Goal: Transaction & Acquisition: Book appointment/travel/reservation

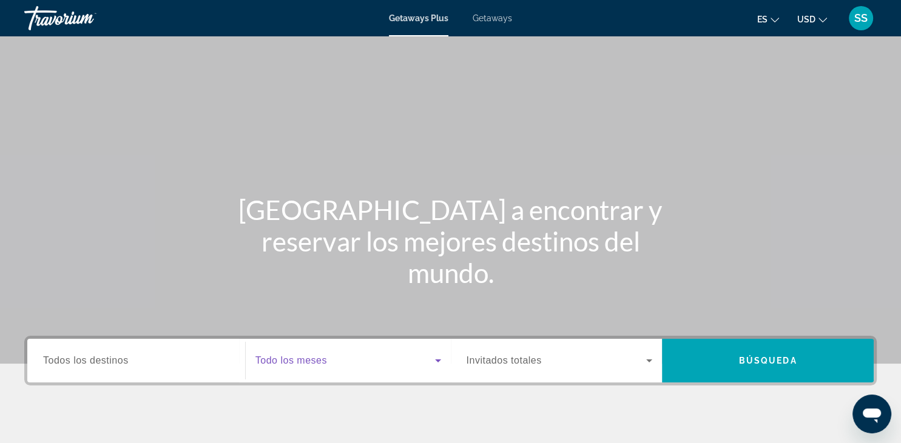
click at [440, 361] on icon "Search widget" at bounding box center [438, 361] width 15 height 15
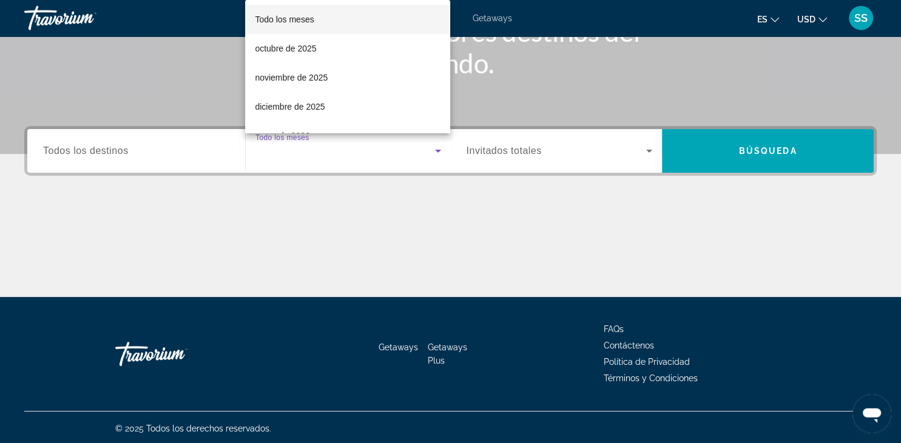
scroll to position [212, 0]
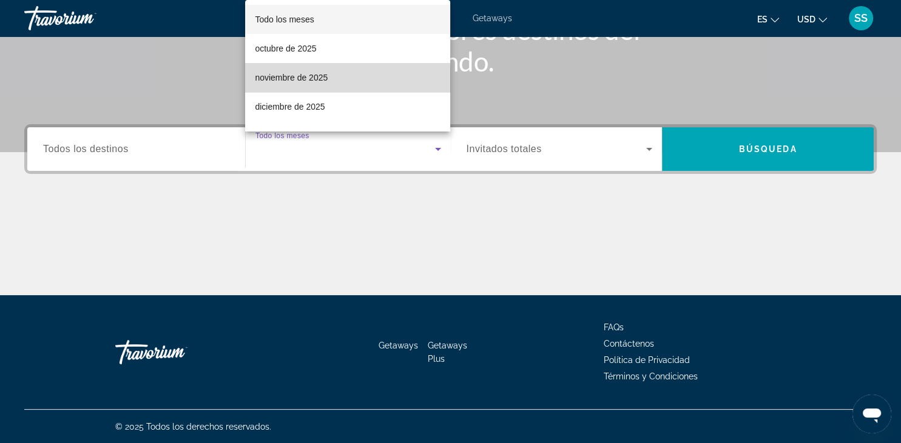
click at [299, 83] on span "noviembre de 2025" at bounding box center [291, 77] width 73 height 15
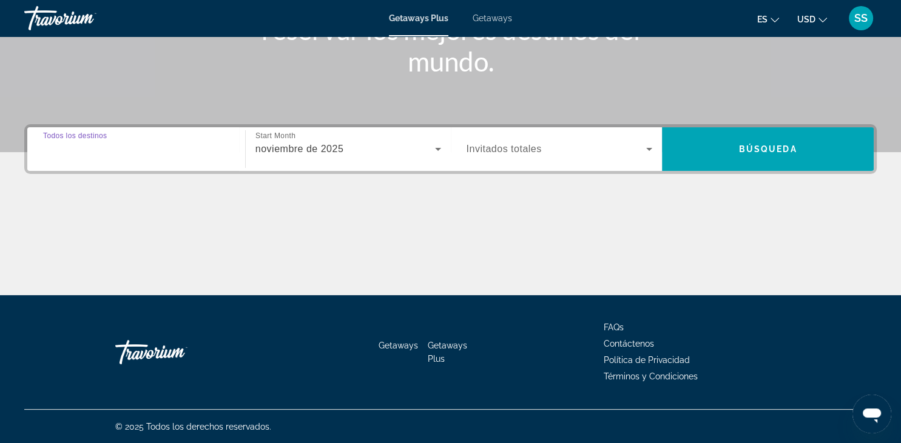
click at [128, 150] on input "Destination Todos los destinos" at bounding box center [136, 150] width 186 height 15
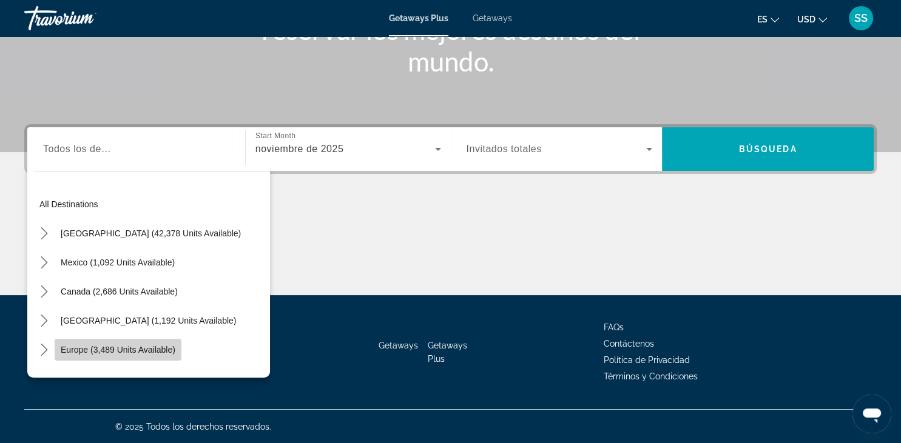
click at [87, 346] on span "Europe (3,489 units available)" at bounding box center [118, 350] width 115 height 10
type input "**********"
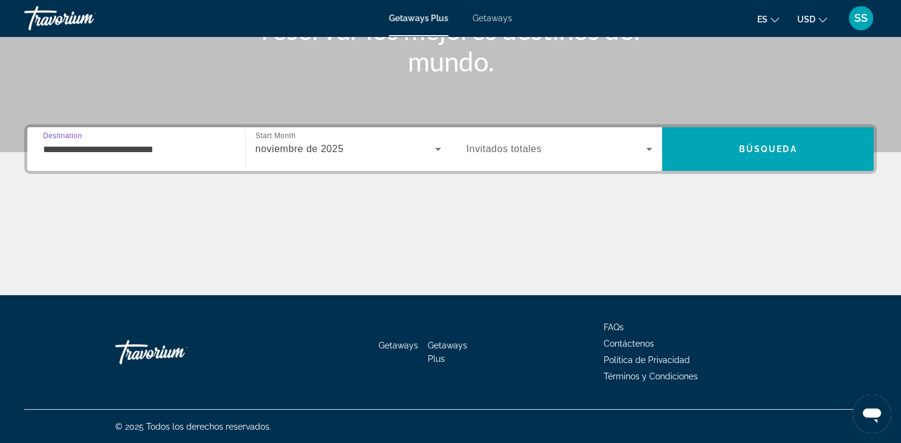
click at [652, 153] on icon "Search widget" at bounding box center [649, 149] width 15 height 15
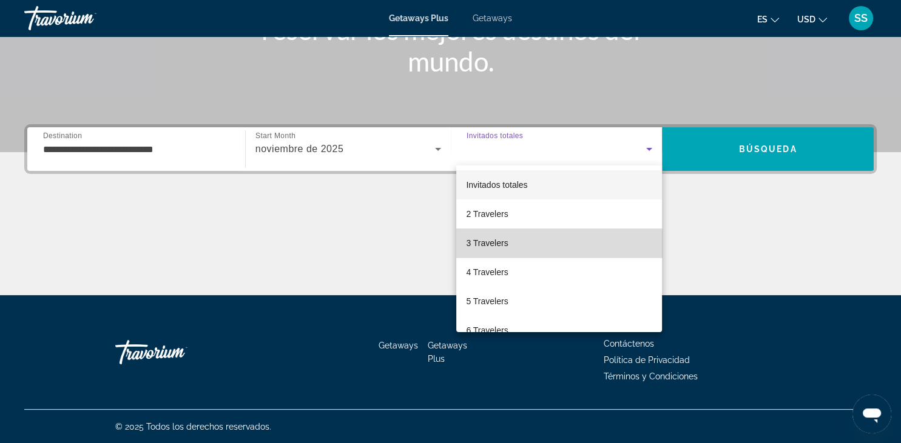
click at [502, 246] on span "3 Travelers" at bounding box center [487, 243] width 42 height 15
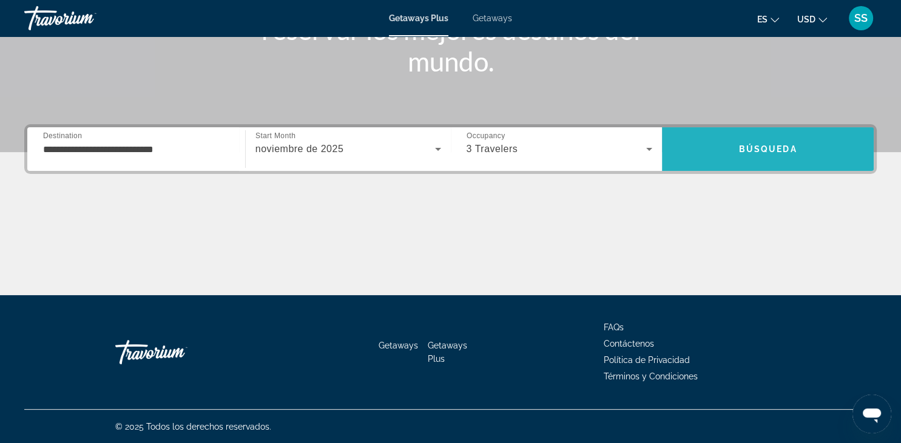
click at [770, 150] on span "Búsqueda" at bounding box center [768, 149] width 58 height 10
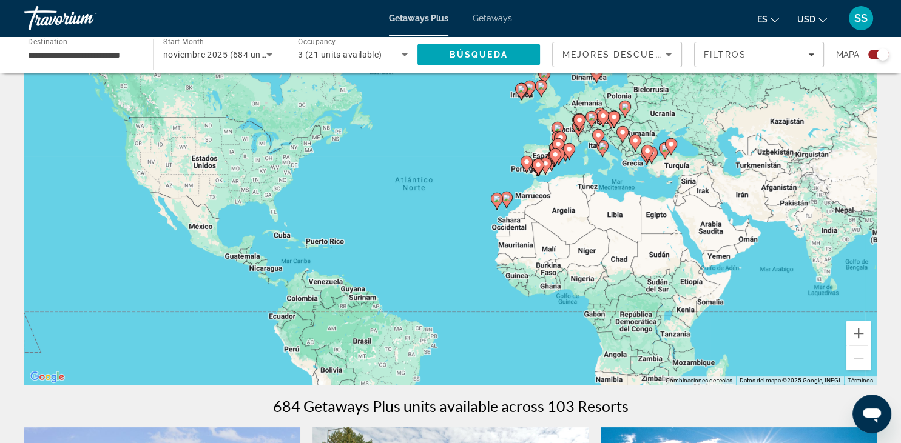
scroll to position [32, 0]
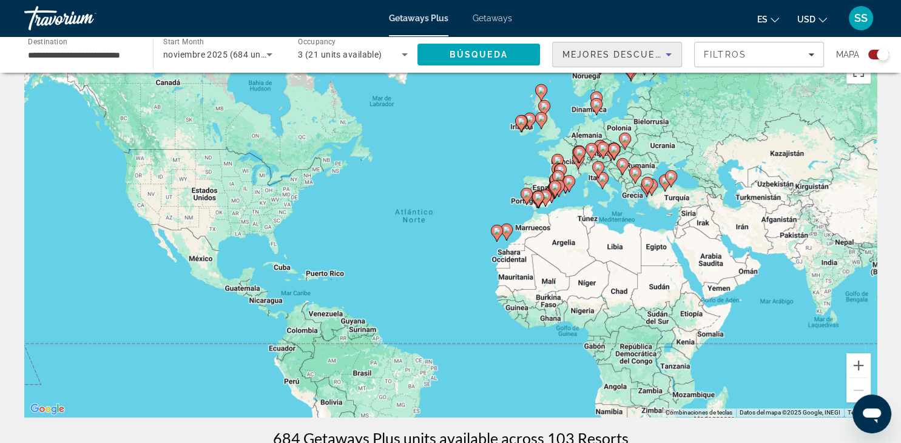
click at [666, 56] on icon "Sort by" at bounding box center [668, 54] width 15 height 15
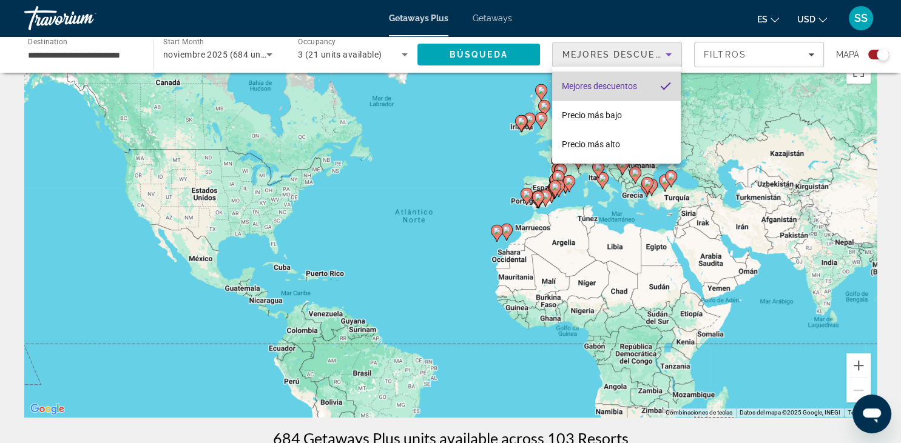
click at [665, 84] on mat-pseudo-checkbox "Sort by" at bounding box center [665, 86] width 11 height 11
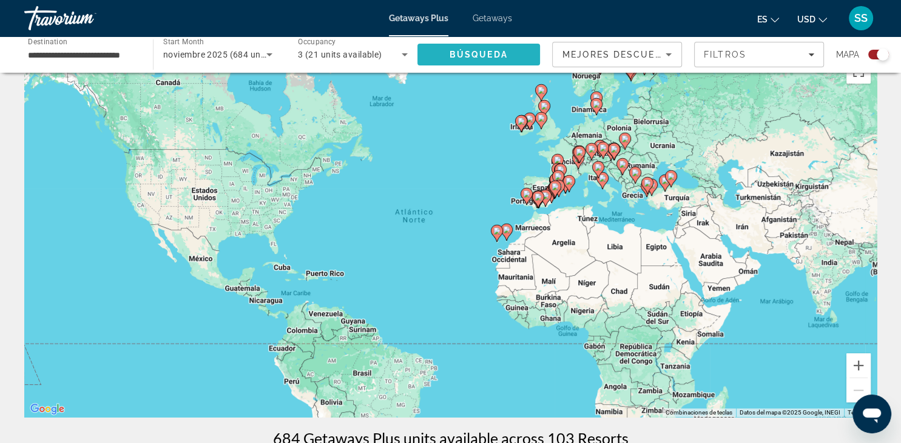
click at [489, 59] on span "Búsqueda" at bounding box center [479, 55] width 58 height 10
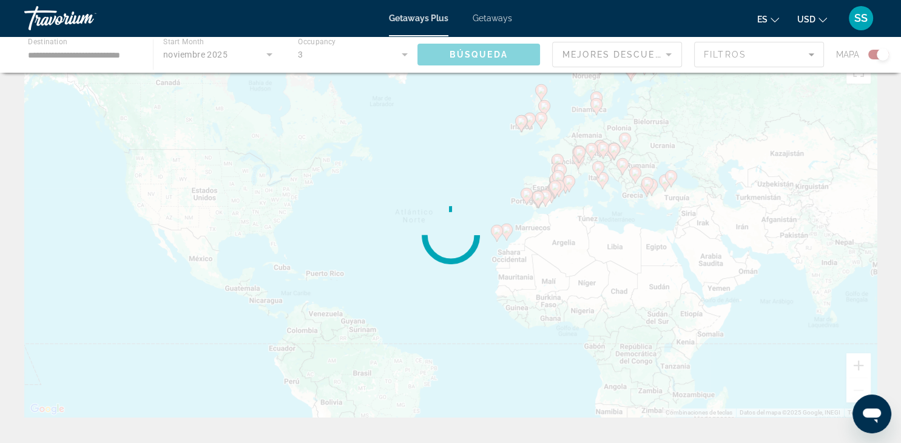
scroll to position [0, 0]
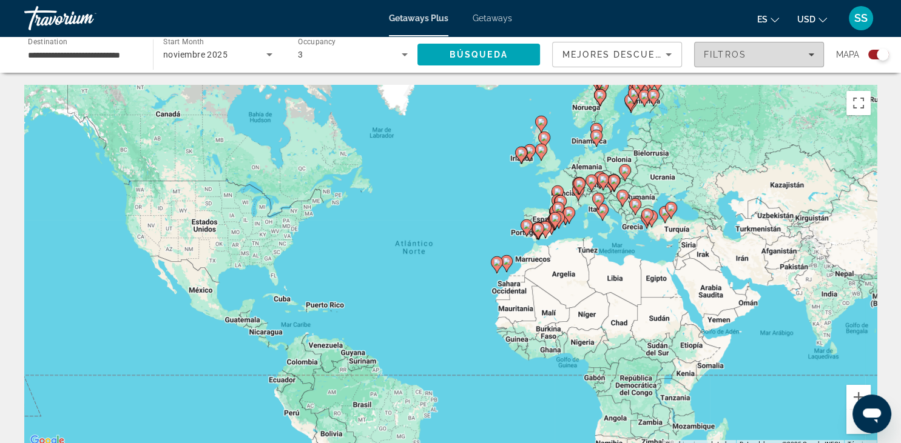
click at [809, 55] on icon "Filters" at bounding box center [811, 54] width 6 height 3
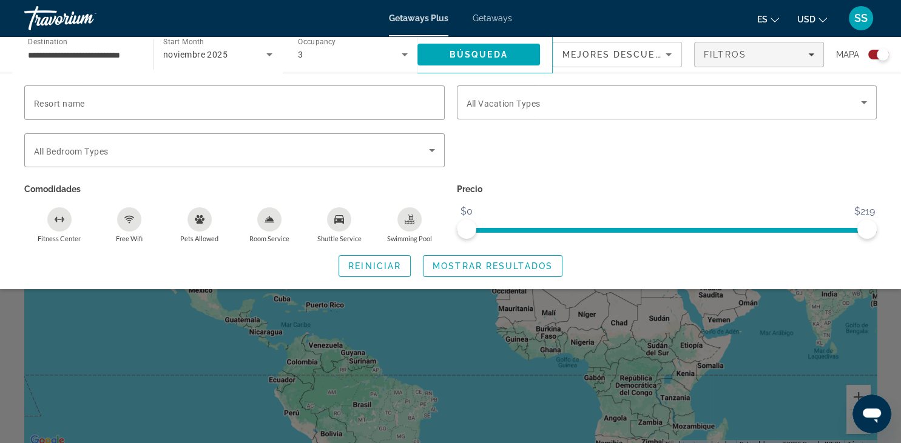
click at [778, 21] on icon "Change language" at bounding box center [774, 20] width 8 height 8
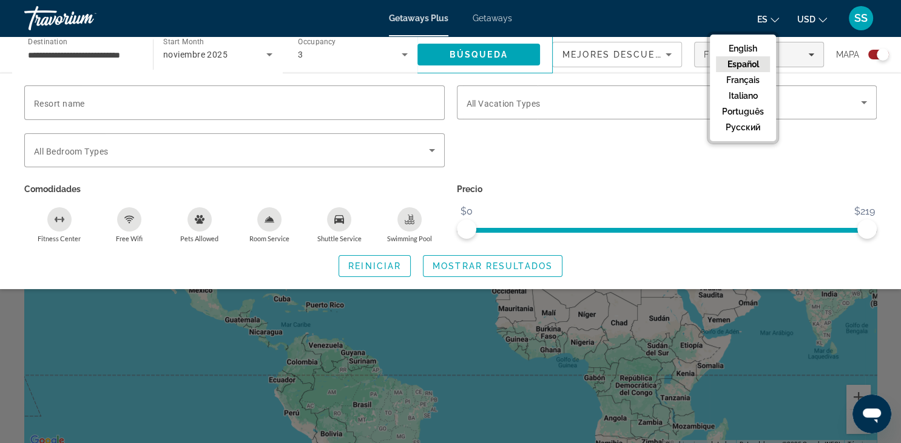
click at [753, 64] on button "Español" at bounding box center [743, 64] width 54 height 16
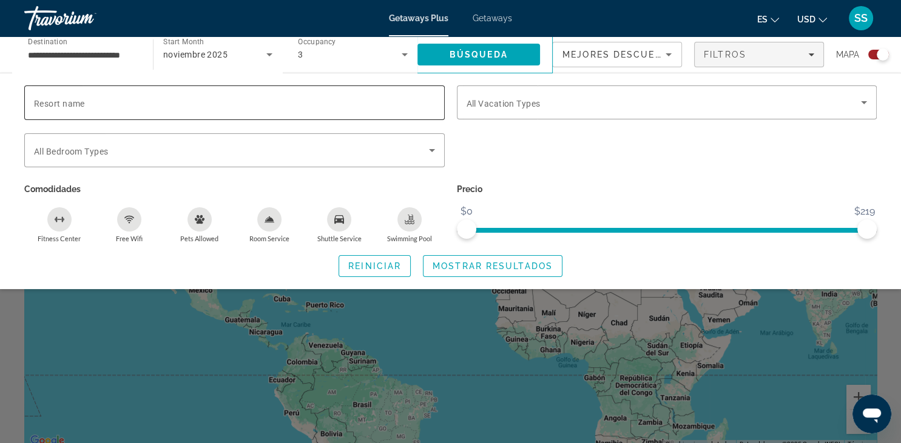
click at [38, 104] on span "Resort name" at bounding box center [59, 104] width 51 height 10
click at [38, 104] on input "Resort name" at bounding box center [234, 103] width 401 height 15
click at [375, 262] on span "Reiniciar" at bounding box center [374, 266] width 53 height 10
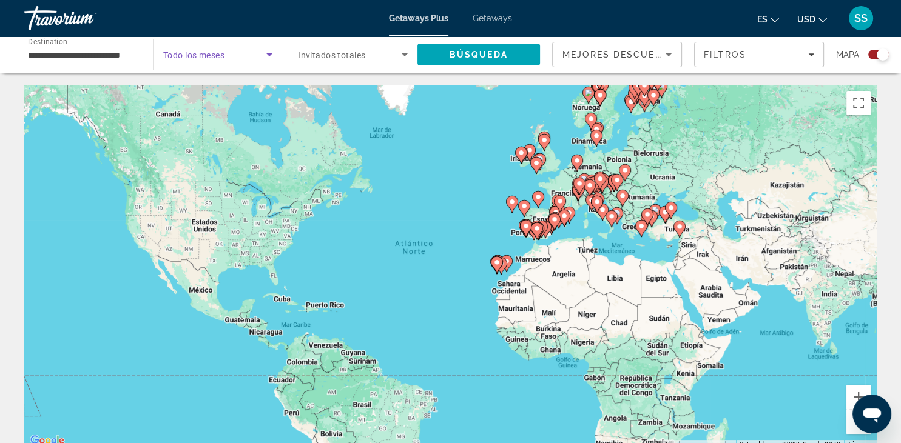
click at [269, 58] on icon "Search widget" at bounding box center [269, 54] width 15 height 15
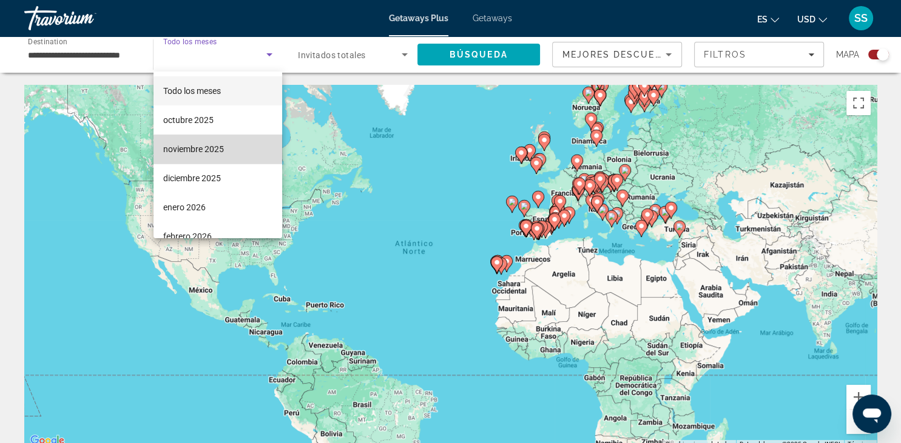
click at [204, 147] on span "noviembre 2025" at bounding box center [193, 149] width 61 height 15
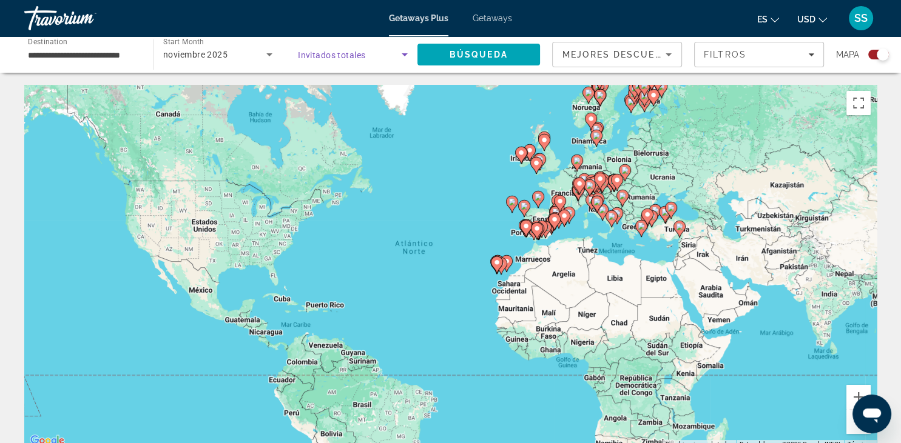
click at [404, 55] on icon "Search widget" at bounding box center [405, 54] width 6 height 3
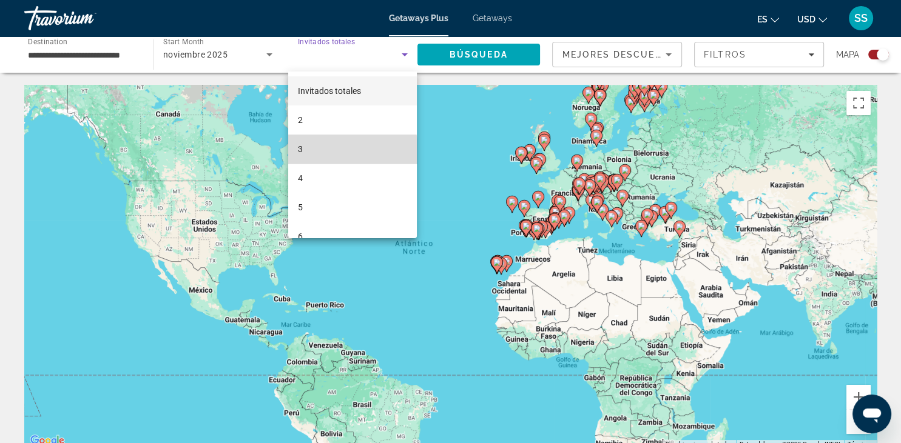
click at [303, 157] on mat-option "3" at bounding box center [352, 149] width 129 height 29
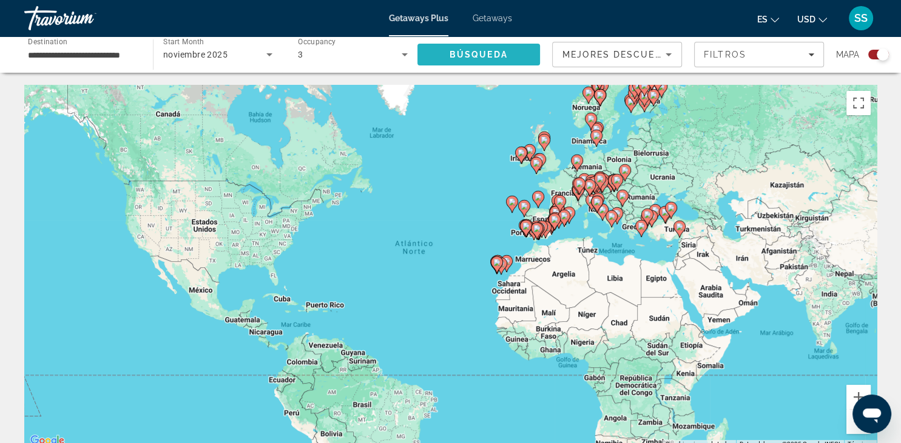
click at [471, 52] on span "Búsqueda" at bounding box center [479, 55] width 58 height 10
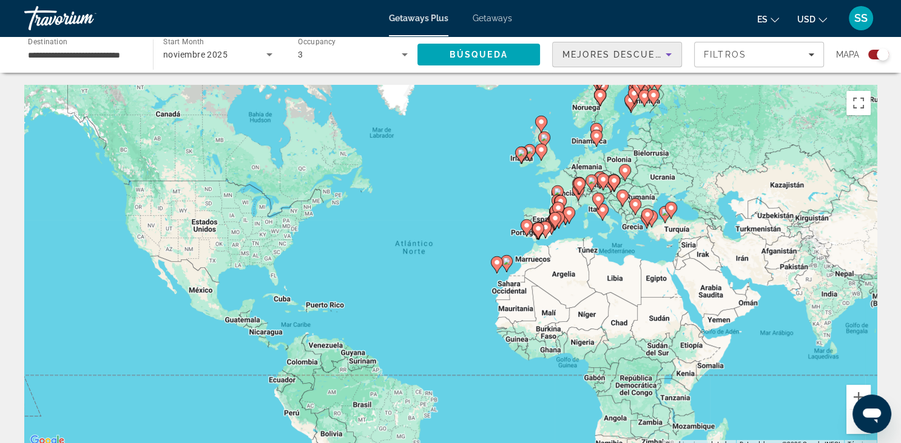
click at [670, 56] on icon "Sort by" at bounding box center [668, 54] width 15 height 15
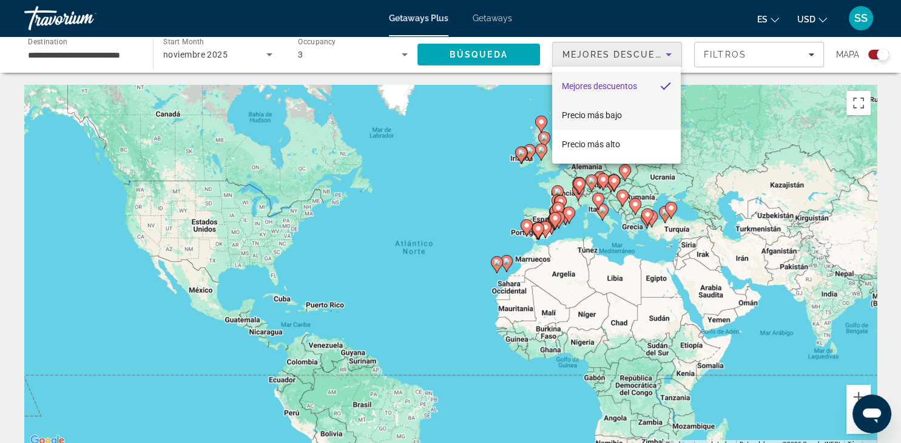
click at [630, 109] on mat-option "Precio más bajo" at bounding box center [616, 115] width 129 height 29
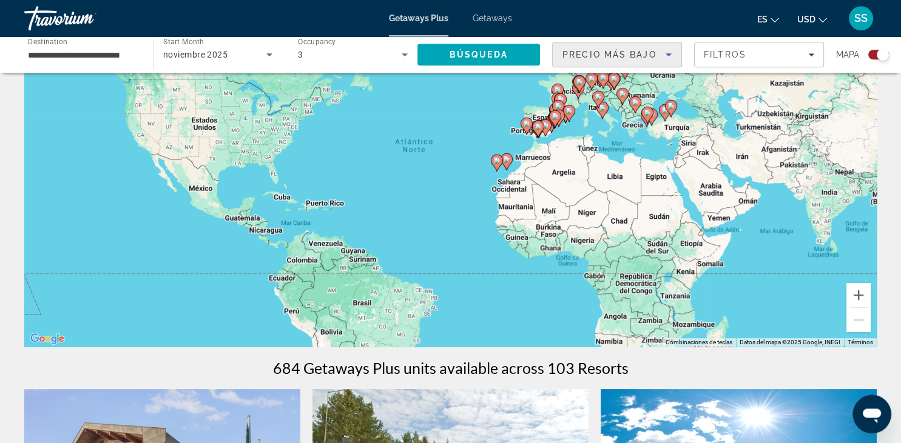
scroll to position [107, 0]
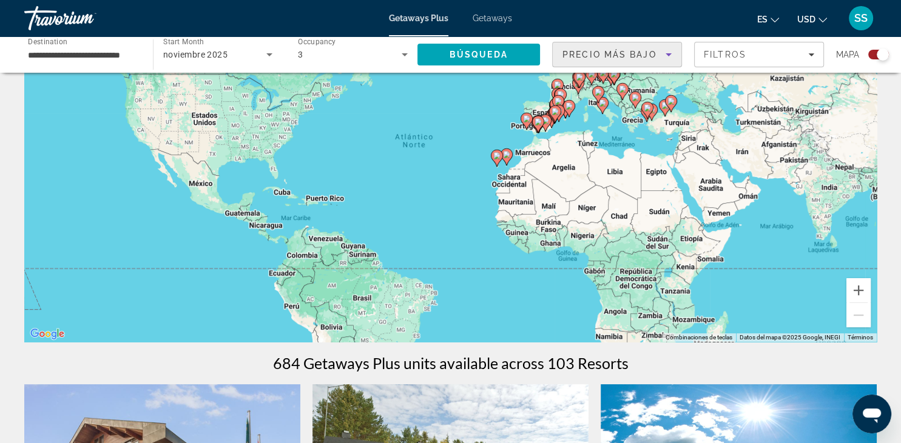
drag, startPoint x: 897, startPoint y: 441, endPoint x: 897, endPoint y: 429, distance: 12.1
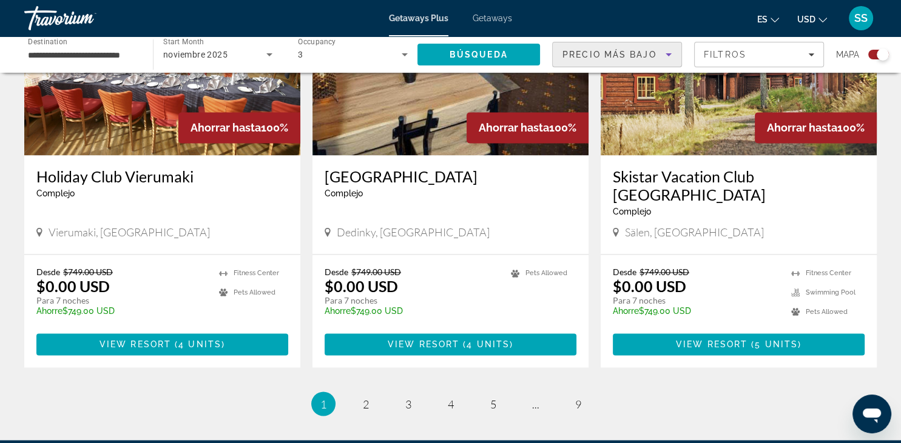
scroll to position [1876, 0]
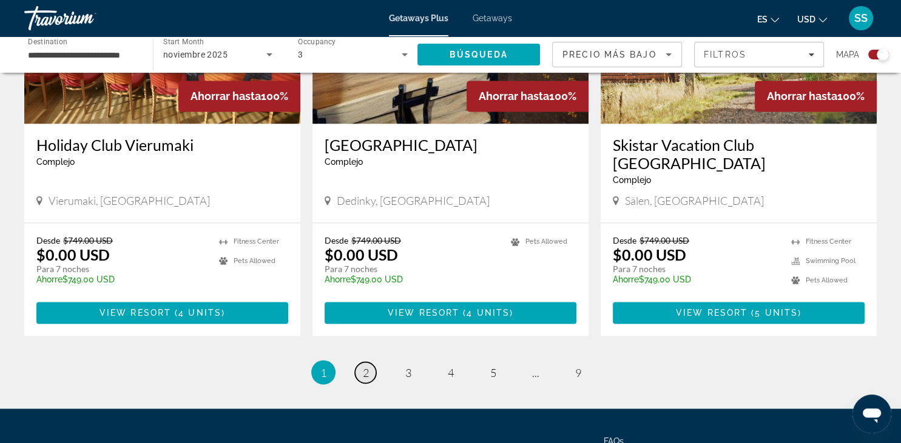
click at [363, 366] on span "2" at bounding box center [366, 372] width 6 height 13
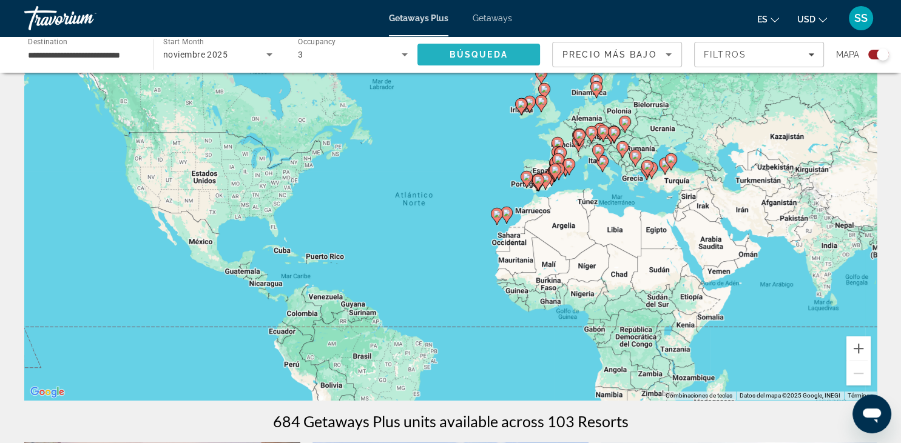
click at [457, 56] on span "Búsqueda" at bounding box center [479, 55] width 58 height 10
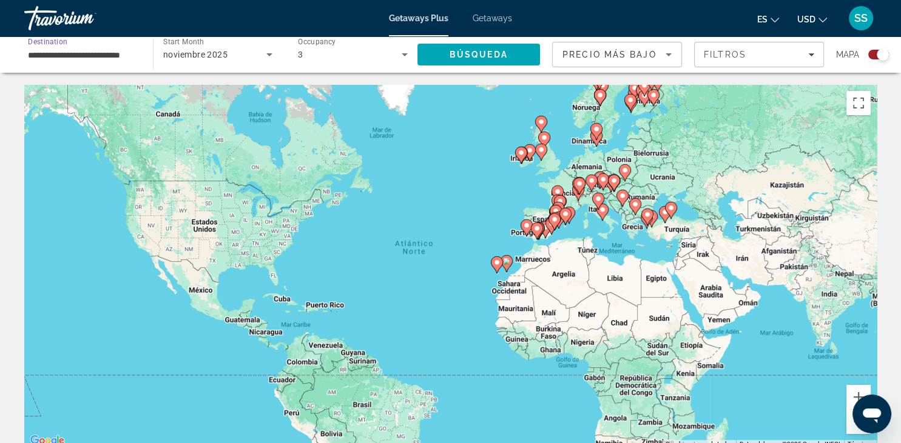
click at [79, 58] on input "**********" at bounding box center [82, 55] width 109 height 15
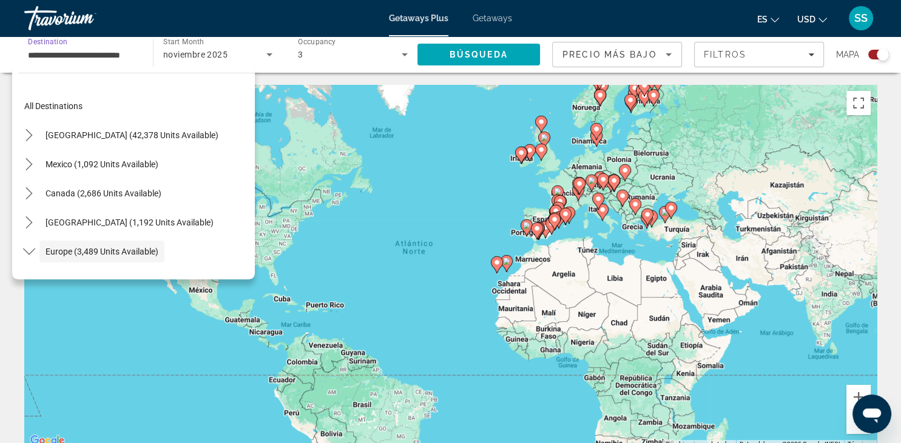
scroll to position [72, 0]
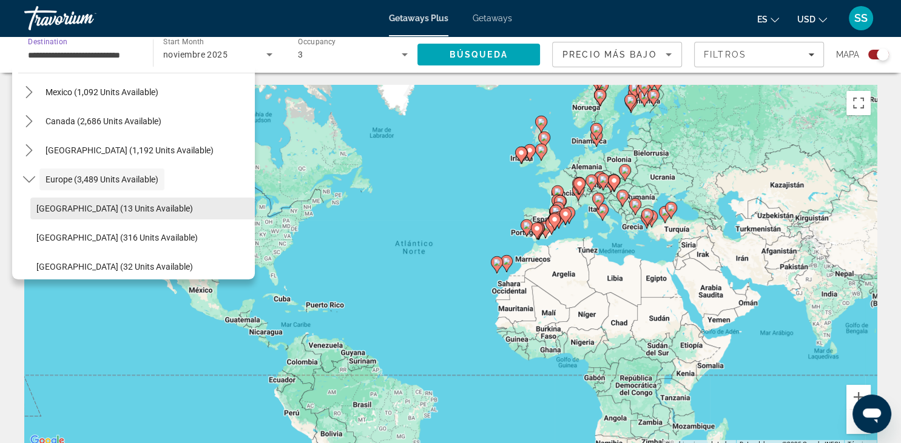
click at [70, 205] on span "[GEOGRAPHIC_DATA] (13 units available)" at bounding box center [114, 209] width 157 height 10
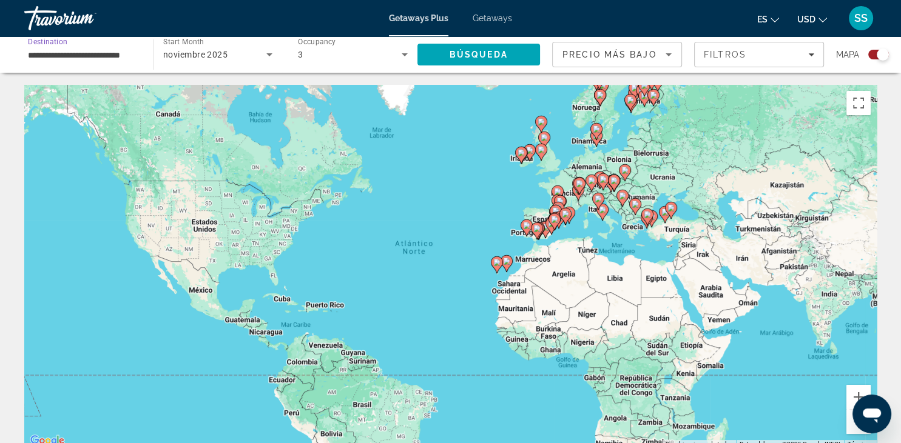
type input "**********"
click at [809, 55] on icon "Filters" at bounding box center [811, 55] width 6 height 6
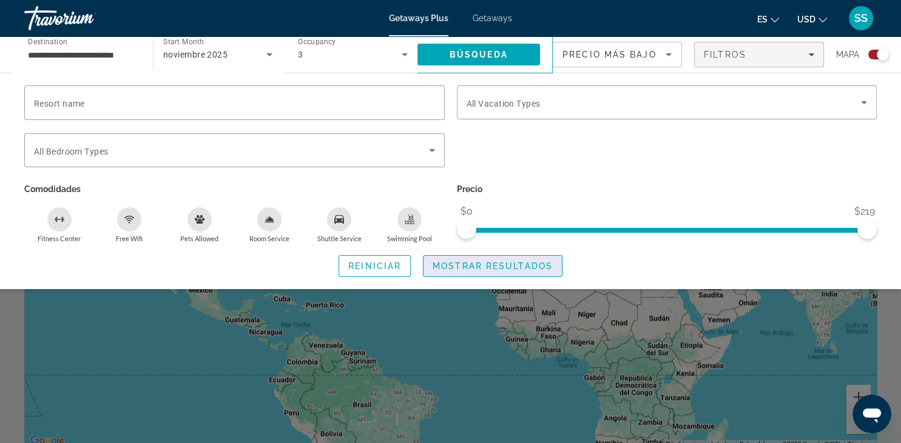
click at [517, 264] on span "Mostrar resultados" at bounding box center [493, 266] width 120 height 10
